Goal: Register for event/course

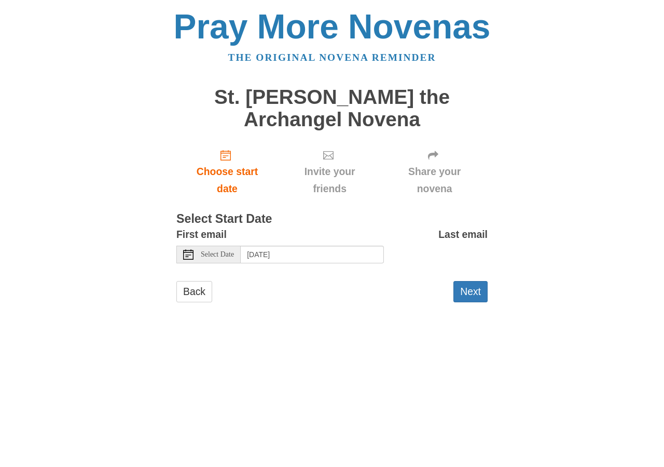
click at [490, 252] on div "Pray More Novenas The original novena reminder St. [PERSON_NAME] the Archangel …" at bounding box center [332, 166] width 607 height 332
click at [507, 244] on div "Pray More Novenas The original novena reminder St. [PERSON_NAME] the Archangel …" at bounding box center [332, 166] width 607 height 332
click at [505, 249] on div "Pray More Novenas The original novena reminder St. [PERSON_NAME] the Archangel …" at bounding box center [332, 166] width 607 height 332
click at [506, 253] on div "Pray More Novenas The original novena reminder St. [PERSON_NAME] the Archangel …" at bounding box center [332, 166] width 607 height 332
click at [472, 289] on button "Next" at bounding box center [471, 291] width 34 height 21
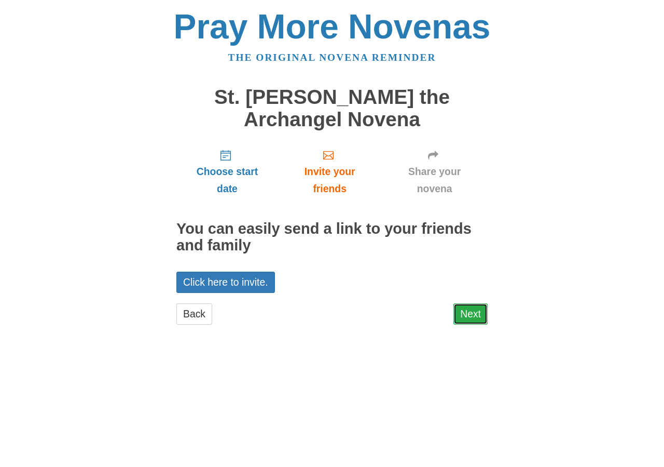
click at [470, 322] on link "Next" at bounding box center [471, 313] width 34 height 21
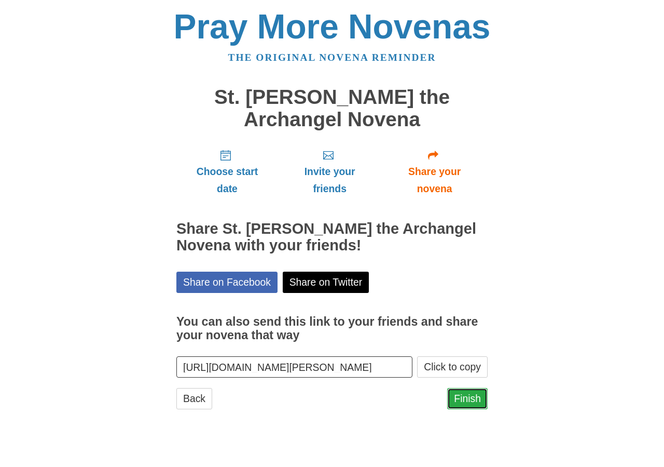
click at [466, 392] on link "Finish" at bounding box center [467, 398] width 40 height 21
